Goal: Information Seeking & Learning: Learn about a topic

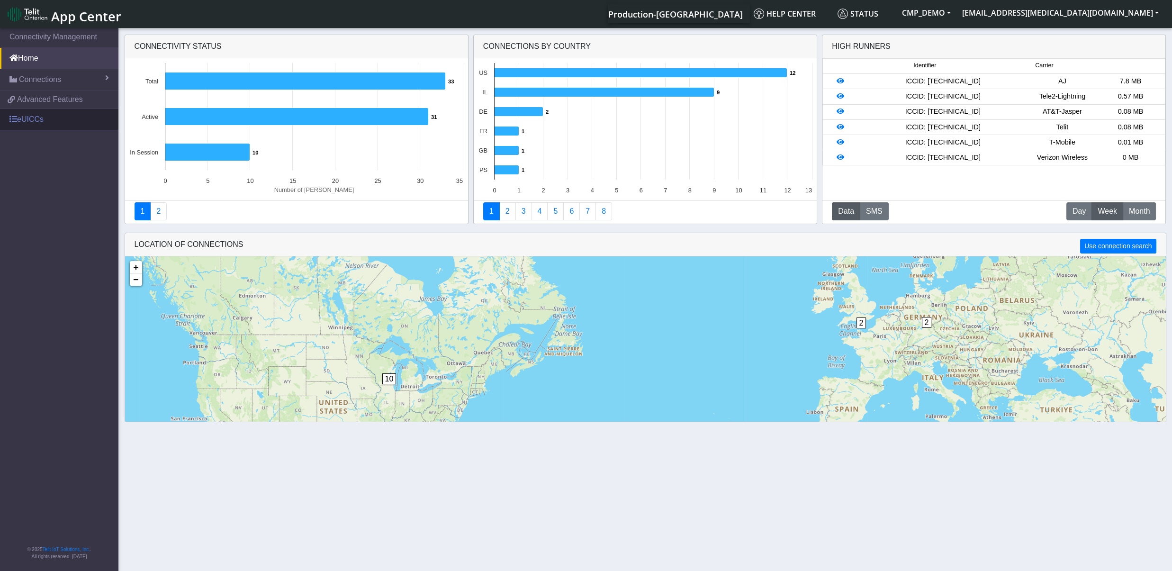
click at [18, 119] on link "eUICCs" at bounding box center [59, 119] width 118 height 21
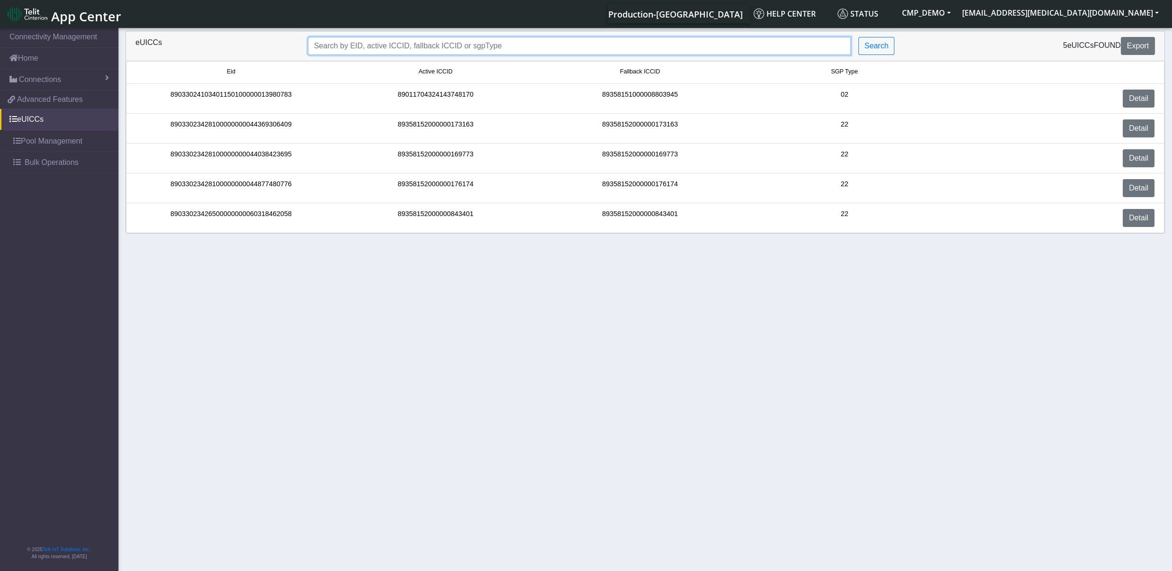
click at [586, 47] on input "Search..." at bounding box center [579, 46] width 543 height 18
click at [552, 51] on input "Search..." at bounding box center [579, 46] width 543 height 18
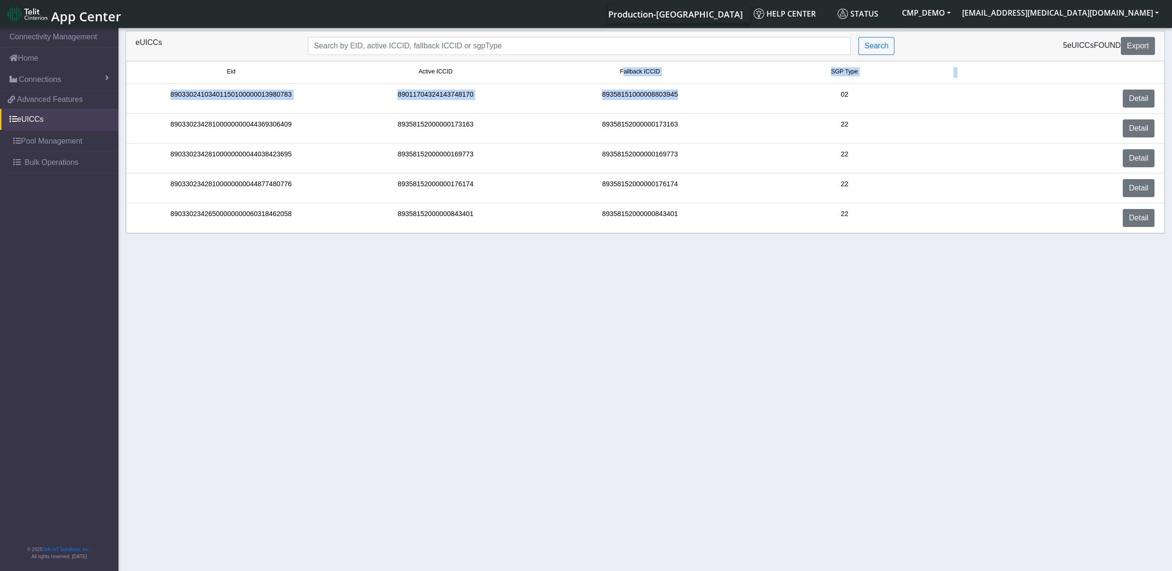
drag, startPoint x: 622, startPoint y: 71, endPoint x: 681, endPoint y: 109, distance: 69.9
click at [681, 109] on ul "Eid Active ICCID Fallback ICCID SGP Type 89033024103401150100000013980783 89011…" at bounding box center [645, 147] width 1039 height 172
click at [681, 78] on div "Fallback ICCID" at bounding box center [640, 72] width 205 height 10
click at [645, 72] on span "Fallback ICCID" at bounding box center [640, 71] width 40 height 9
click at [1135, 189] on link "Detail" at bounding box center [1139, 188] width 32 height 18
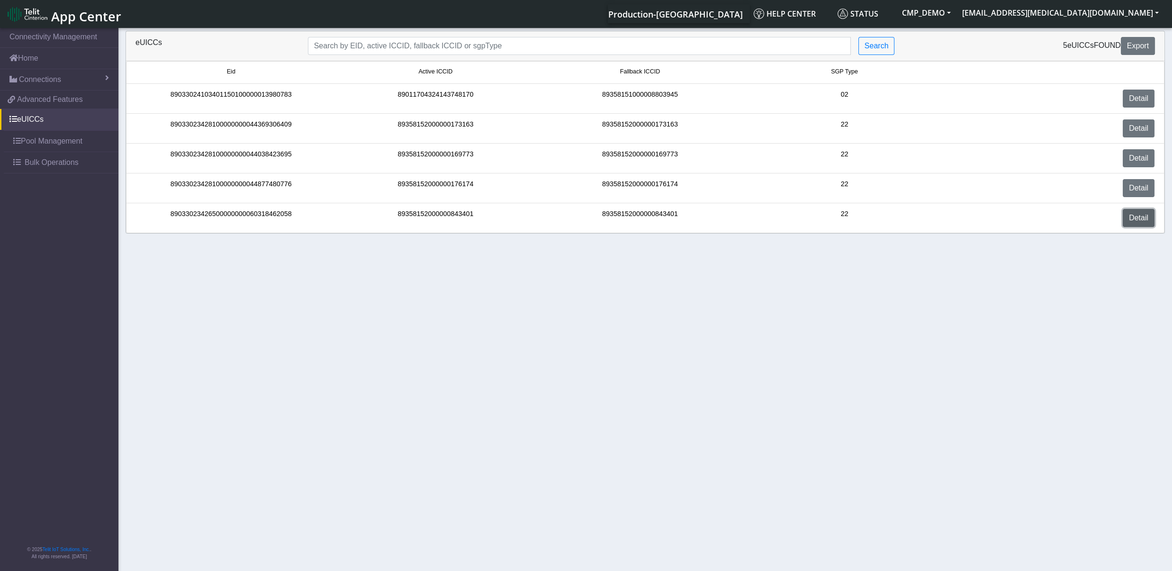
click at [1139, 218] on link "Detail" at bounding box center [1139, 218] width 32 height 18
click at [1155, 224] on div "Detail" at bounding box center [1054, 218] width 215 height 18
click at [1140, 223] on link "Detail" at bounding box center [1139, 218] width 32 height 18
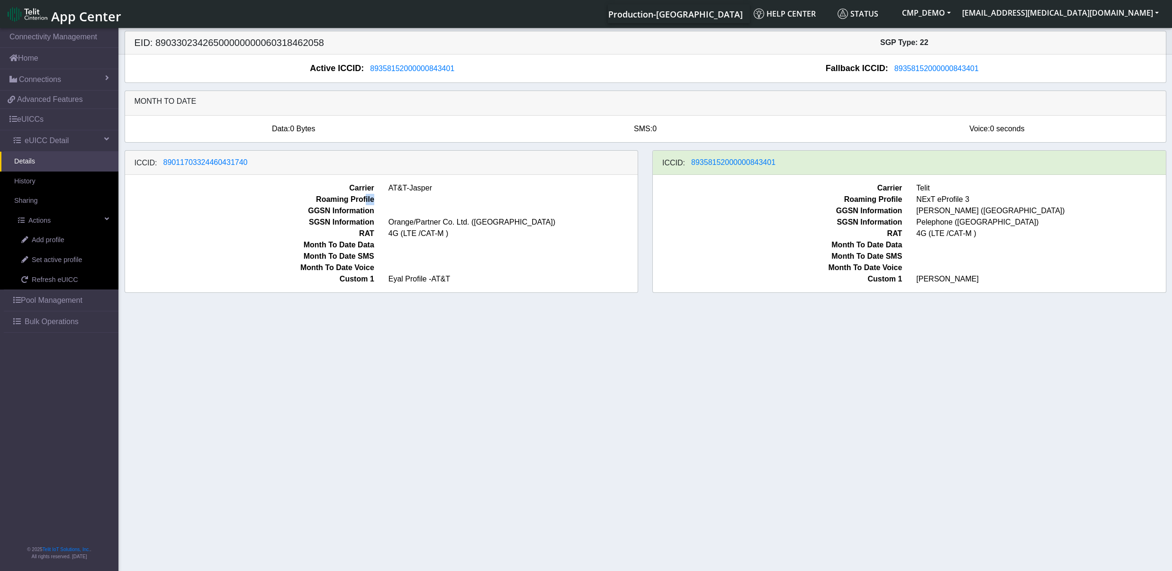
drag, startPoint x: 438, startPoint y: 199, endPoint x: 366, endPoint y: 198, distance: 72.0
click at [366, 198] on div "Roaming Profile" at bounding box center [381, 199] width 527 height 11
click at [366, 182] on div "Carrier AT&T-Jasper Roaming Profile GGSN Information SGSN Information Orange/Pa…" at bounding box center [381, 234] width 513 height 118
drag, startPoint x: 353, startPoint y: 188, endPoint x: 420, endPoint y: 187, distance: 66.8
click at [420, 187] on div "Carrier AT&T-Jasper" at bounding box center [381, 187] width 527 height 11
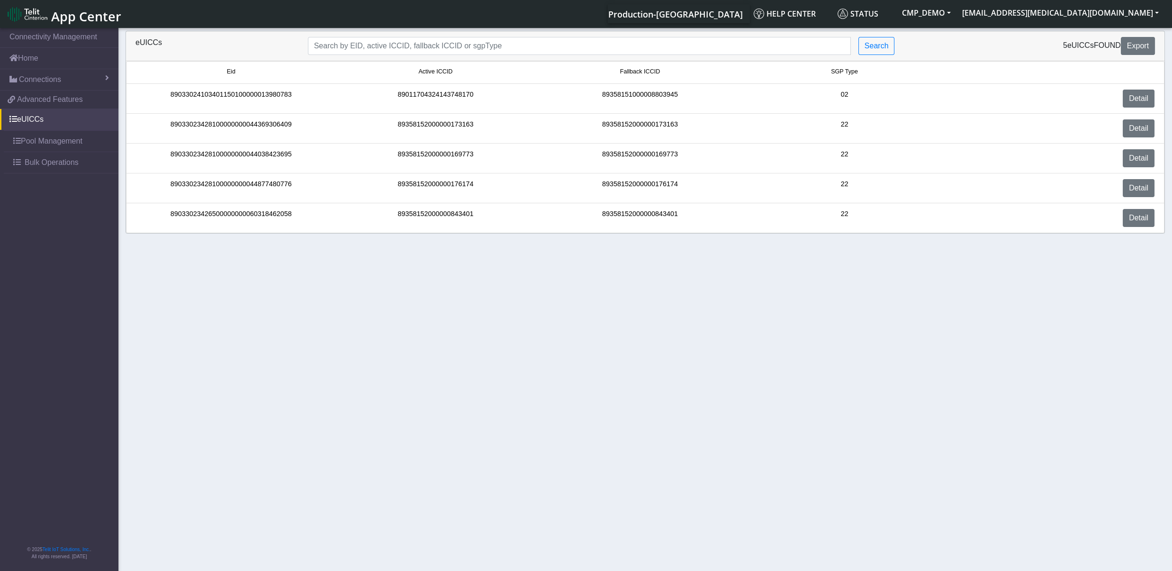
click at [628, 323] on section "Connectivity Management Home Connections List Map 9d2e6a6d51da7fceea941dfa64745…" at bounding box center [586, 300] width 1172 height 548
click at [854, 344] on section "Connectivity Management Home Connections List Map 9d2e6a6d51da7fceea941dfa64745…" at bounding box center [586, 300] width 1172 height 548
